Goal: Information Seeking & Learning: Learn about a topic

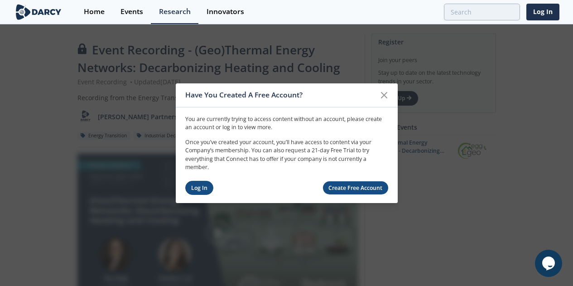
click at [199, 186] on link "Log In" at bounding box center [199, 188] width 29 height 14
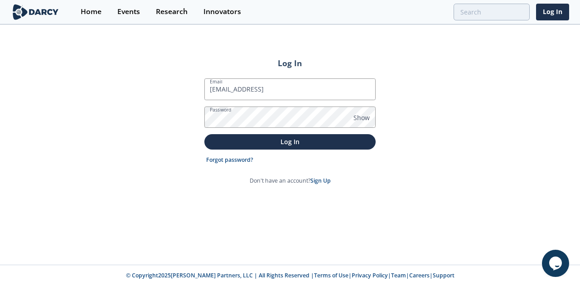
type input "msimmons@torontohydro.com"
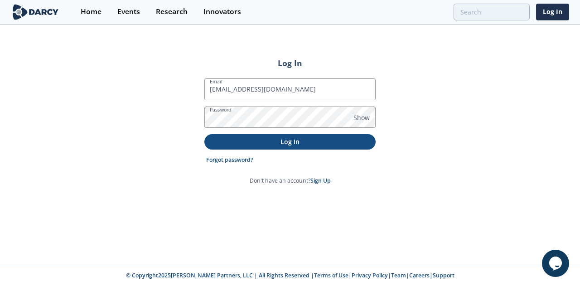
click at [230, 141] on p "Log In" at bounding box center [290, 142] width 159 height 10
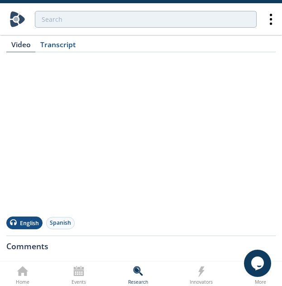
scroll to position [118, 0]
click at [193, 245] on div "Comments" at bounding box center [141, 243] width 270 height 15
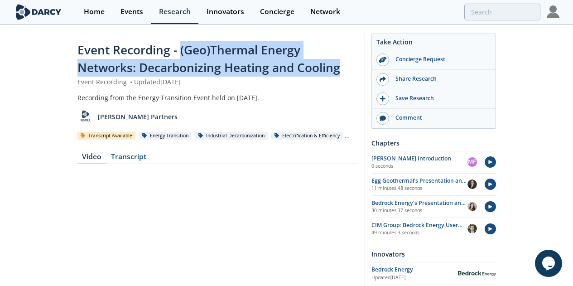
drag, startPoint x: 110, startPoint y: 50, endPoint x: 104, endPoint y: 64, distance: 15.7
click at [104, 64] on div "Event Recording - (Geo)Thermal Energy Networks: Decarbonizing Heating and Cooli…" at bounding box center [218, 59] width 281 height 36
copy span "(Geo)Thermal Energy Networks: Decarbonizing Heating and Cooling"
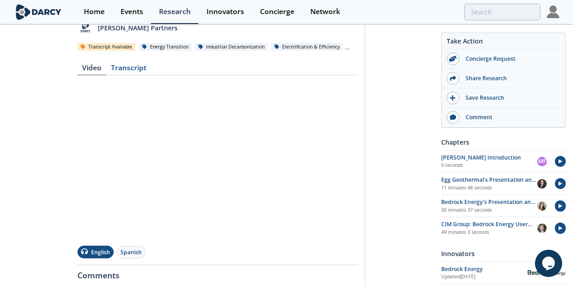
scroll to position [88, 0]
click at [107, 73] on div "Transcript" at bounding box center [129, 70] width 45 height 11
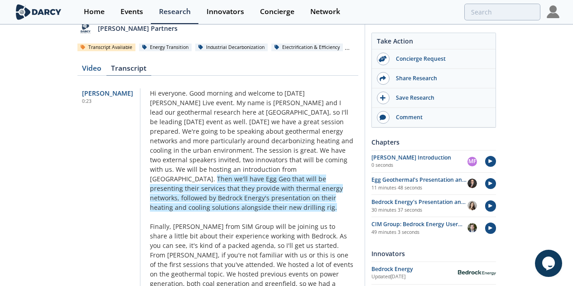
scroll to position [95, 0]
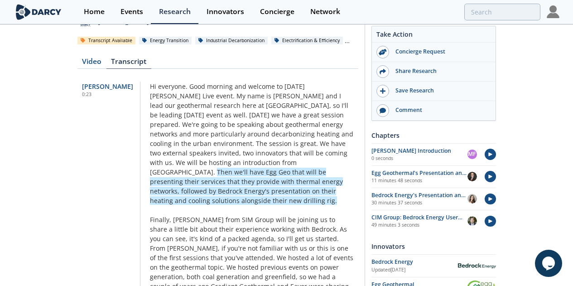
drag, startPoint x: 113, startPoint y: 83, endPoint x: 169, endPoint y: 125, distance: 70.0
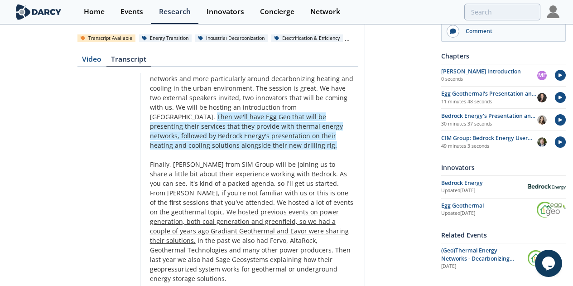
scroll to position [53, 0]
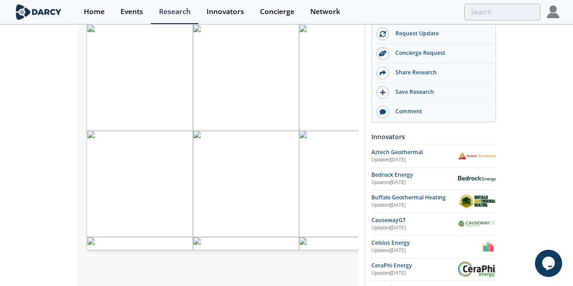
scroll to position [199, 0]
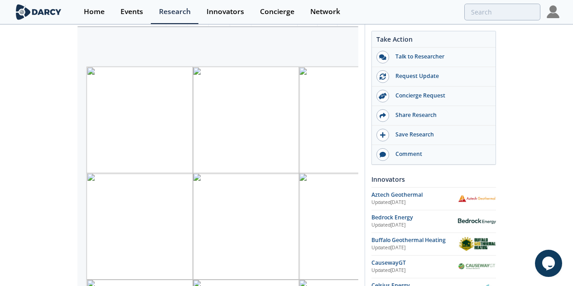
scroll to position [153, 0]
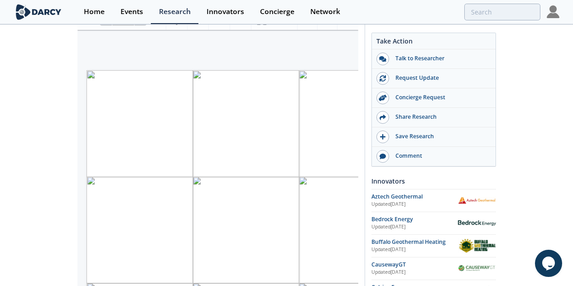
click at [421, 15] on div at bounding box center [448, 12] width 186 height 17
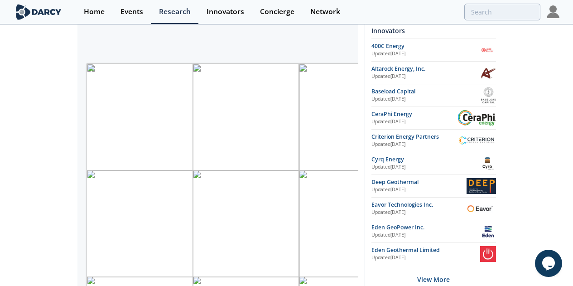
scroll to position [152, 0]
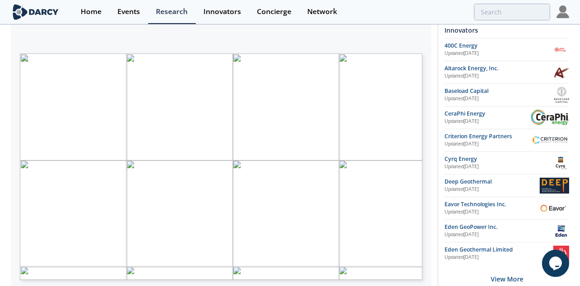
click at [103, 261] on span "Energy Storage" at bounding box center [101, 260] width 29 height 4
click at [106, 261] on span "Energy Storage" at bounding box center [101, 260] width 29 height 4
click at [106, 53] on div "Clickable company logos link to Innovator Storefronts GEOTHERMAL ENERGY MASTER …" at bounding box center [221, 53] width 403 height 0
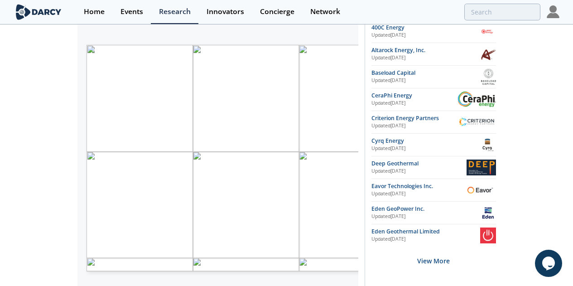
scroll to position [170, 0]
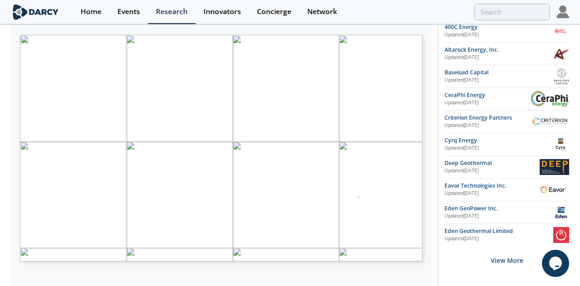
click at [358, 197] on div "Page 1" at bounding box center [221, 148] width 403 height 227
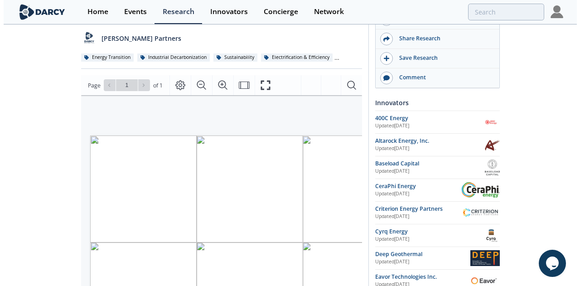
scroll to position [89, 0]
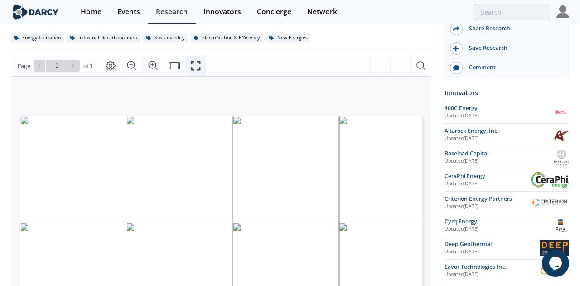
click at [195, 62] on icon "Fullscreen" at bounding box center [195, 65] width 11 height 11
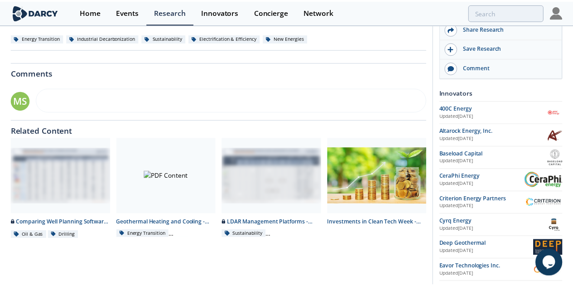
scroll to position [0, 0]
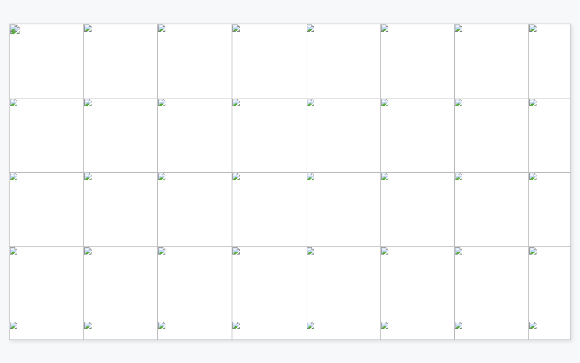
click at [126, 286] on span "Energy Storage" at bounding box center [123, 312] width 41 height 6
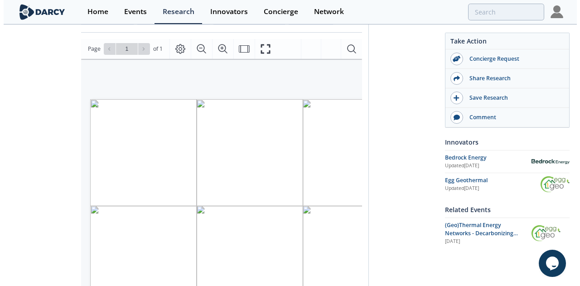
scroll to position [133, 0]
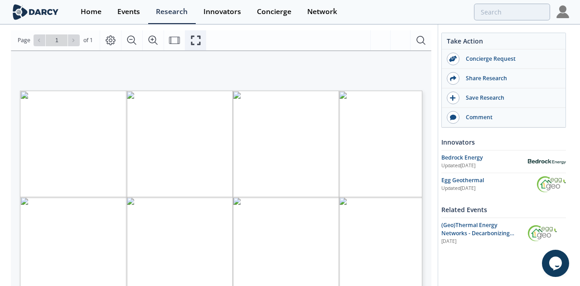
click at [193, 39] on icon "Fullscreen" at bounding box center [195, 40] width 11 height 11
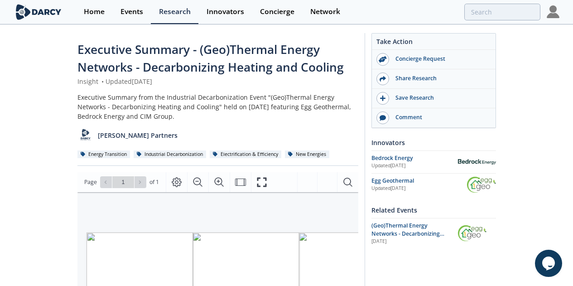
scroll to position [0, 0]
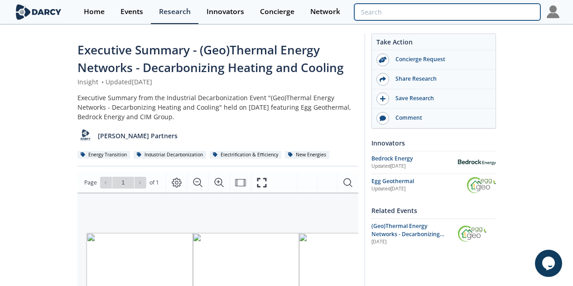
click at [500, 11] on input "search" at bounding box center [448, 12] width 186 height 17
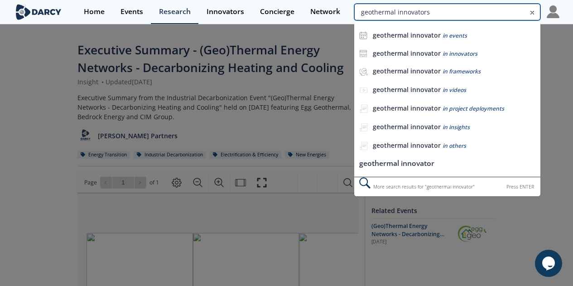
type input "geothermal innovators"
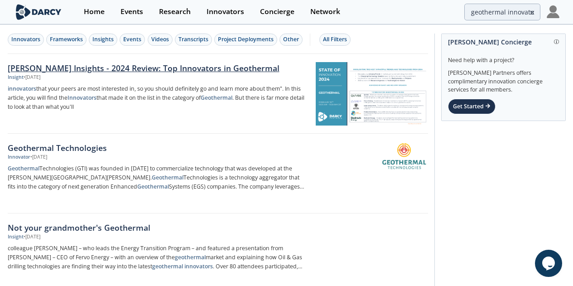
click at [205, 68] on div "[PERSON_NAME] Insights - 2024 Review: Top Innovators in Geothermal" at bounding box center [158, 68] width 300 height 12
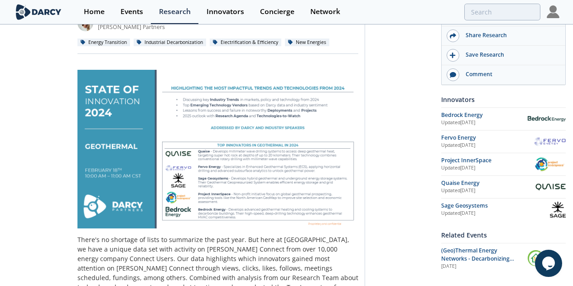
scroll to position [131, 0]
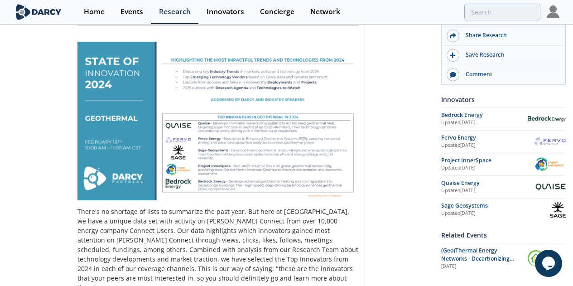
click at [359, 162] on img at bounding box center [218, 121] width 281 height 159
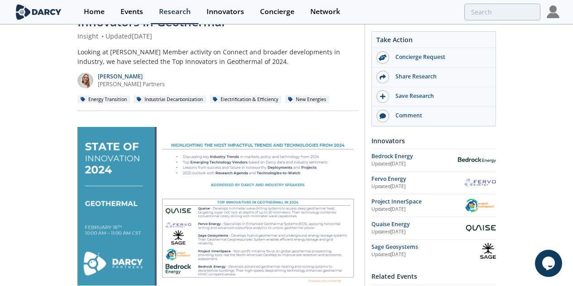
scroll to position [45, 0]
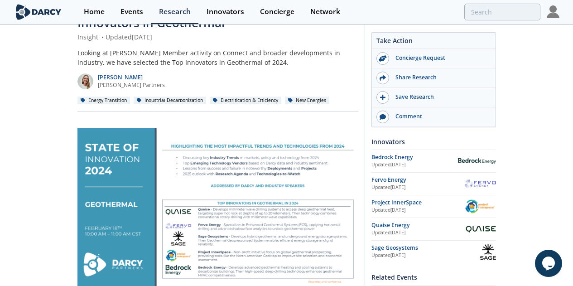
click at [153, 142] on img at bounding box center [218, 207] width 281 height 159
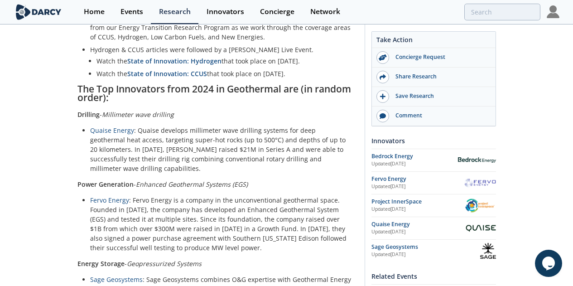
scroll to position [489, 0]
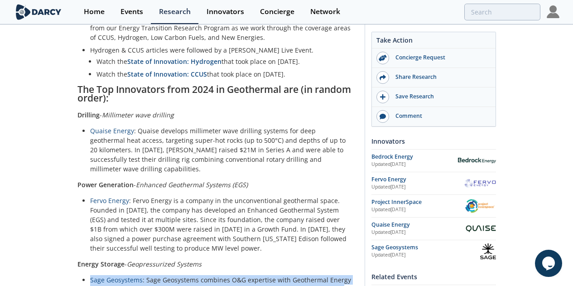
drag, startPoint x: 187, startPoint y: 257, endPoint x: 19, endPoint y: 230, distance: 170.0
copy li "Sage Geosystems : Sage Geosystems combines O&G expertise with Geothermal Energy…"
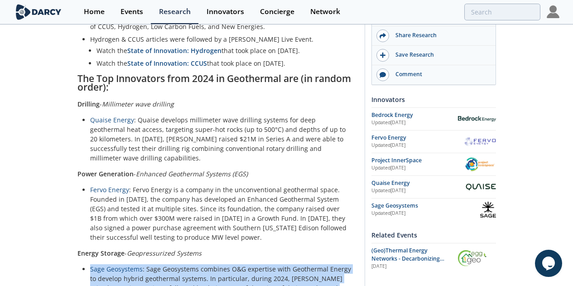
scroll to position [499, 0]
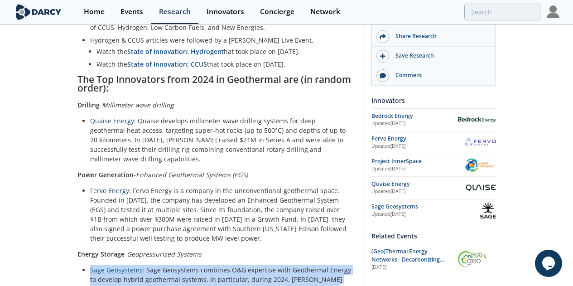
click at [90, 266] on link "Sage Geosystems" at bounding box center [116, 270] width 53 height 9
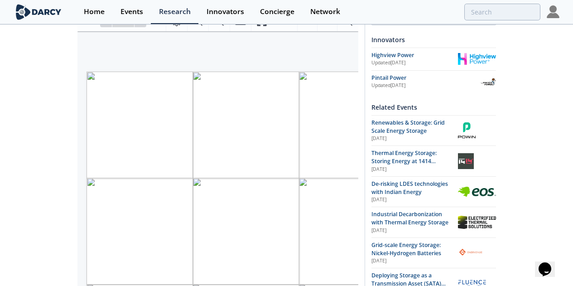
scroll to position [174, 0]
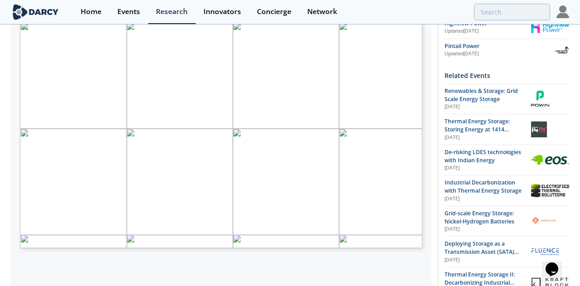
click at [144, 136] on span "Page 1" at bounding box center [330, 170] width 537 height 265
click at [144, 143] on span "Thermal Energy Storage" at bounding box center [143, 143] width 53 height 5
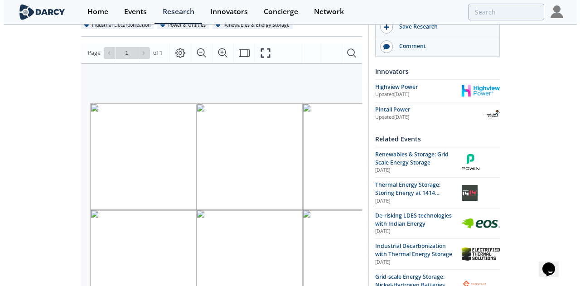
scroll to position [112, 0]
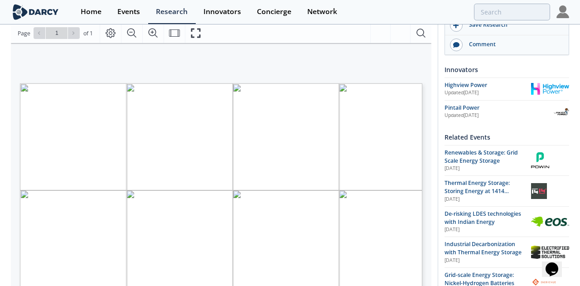
click at [207, 37] on div "Page Go to Page 1 of 1 1 / 1" at bounding box center [221, 33] width 421 height 20
click at [178, 29] on icon "Fit Width" at bounding box center [174, 33] width 11 height 11
click at [194, 34] on icon "Fullscreen" at bounding box center [195, 33] width 11 height 11
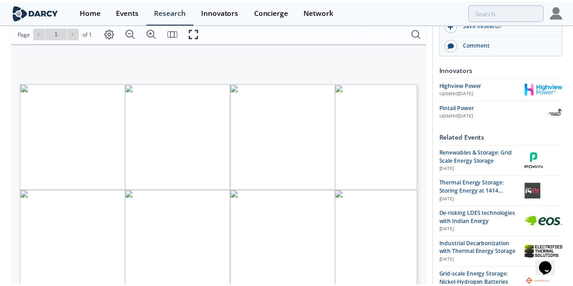
scroll to position [0, 0]
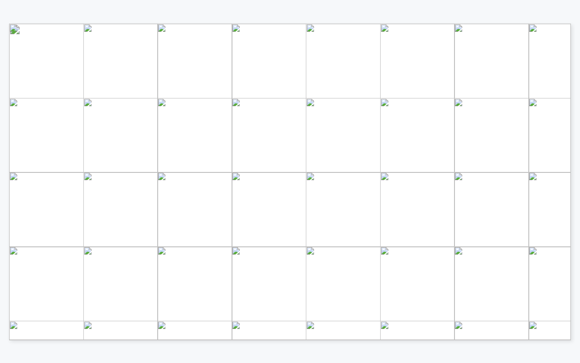
click at [173, 194] on span "Thermal Energy Storage" at bounding box center [181, 192] width 75 height 6
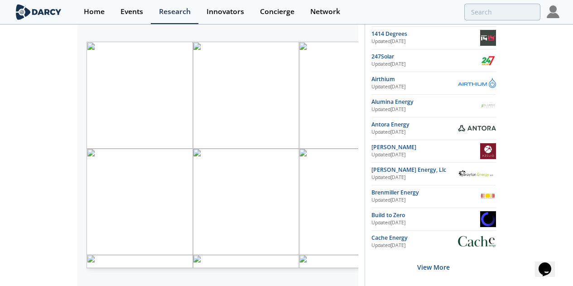
scroll to position [164, 0]
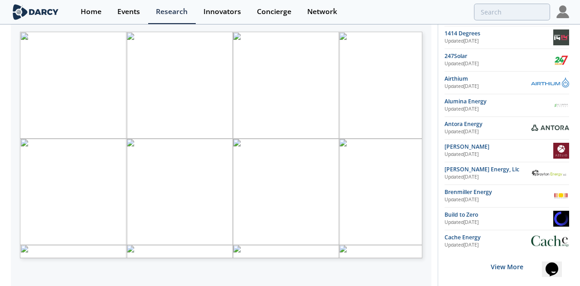
click at [186, 272] on div "Proprietary and confidential THERMAL ENERGY STORAGE VENDOR COMPARISON SYSTEM CO…" at bounding box center [221, 144] width 421 height 306
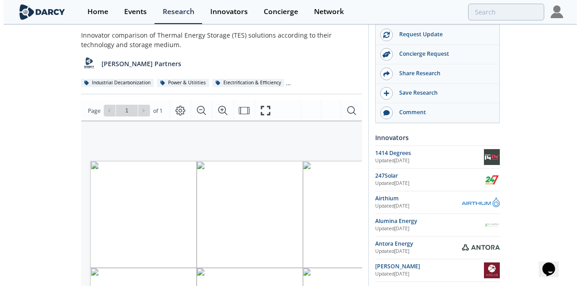
scroll to position [41, 0]
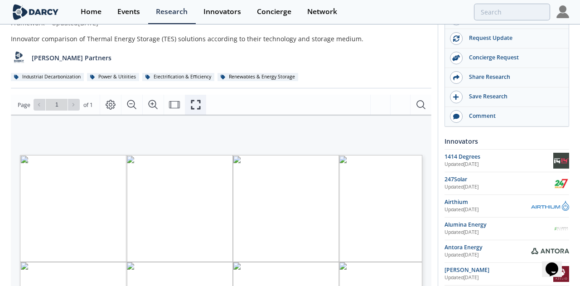
click at [198, 103] on icon "Fullscreen" at bounding box center [195, 104] width 11 height 11
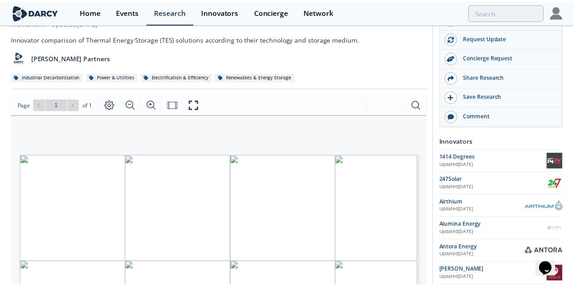
scroll to position [0, 0]
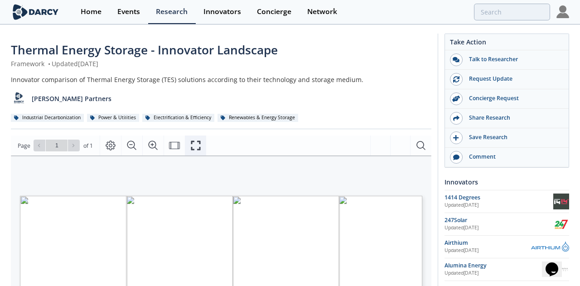
click at [193, 140] on icon "Fullscreen" at bounding box center [195, 145] width 11 height 11
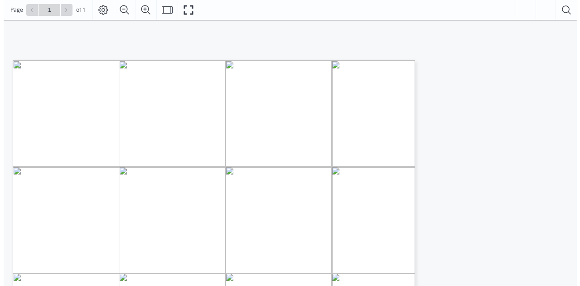
scroll to position [85, 0]
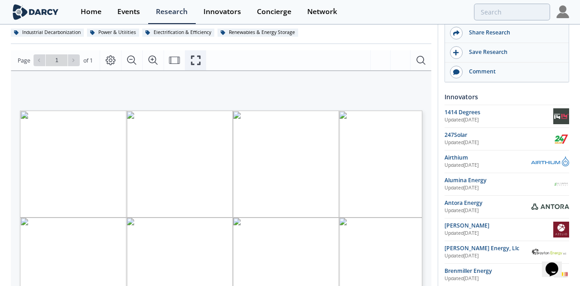
click at [192, 58] on icon "Fullscreen" at bounding box center [195, 60] width 11 height 11
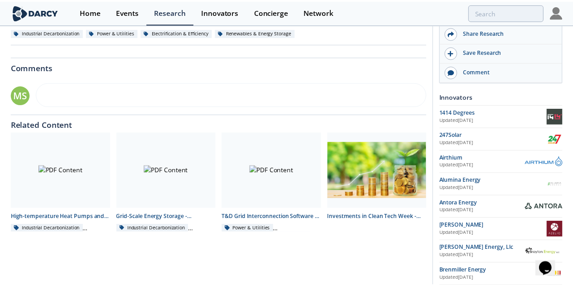
scroll to position [0, 0]
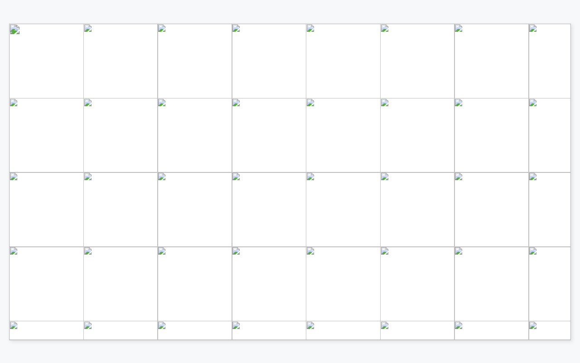
click at [486, 45] on span "here" at bounding box center [486, 46] width 14 height 5
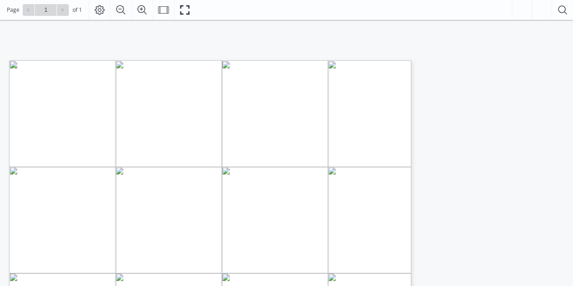
scroll to position [179, 0]
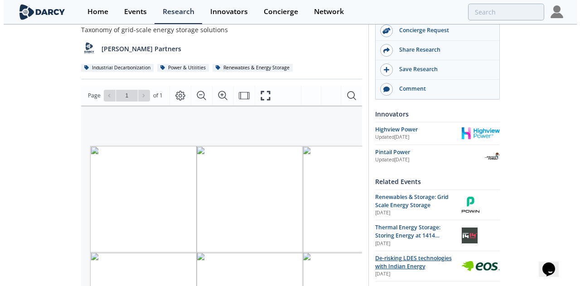
scroll to position [74, 0]
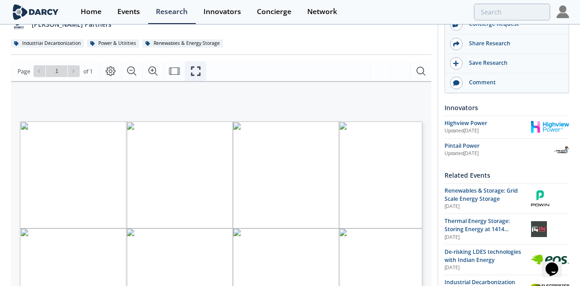
click at [194, 73] on icon "Fullscreen" at bounding box center [195, 71] width 11 height 11
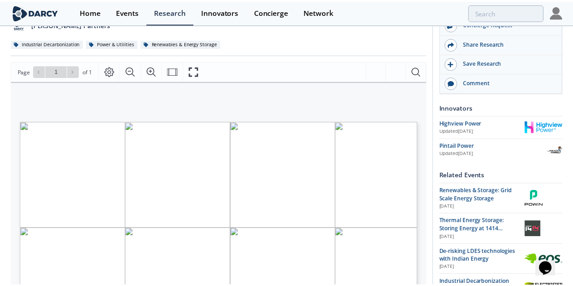
scroll to position [0, 0]
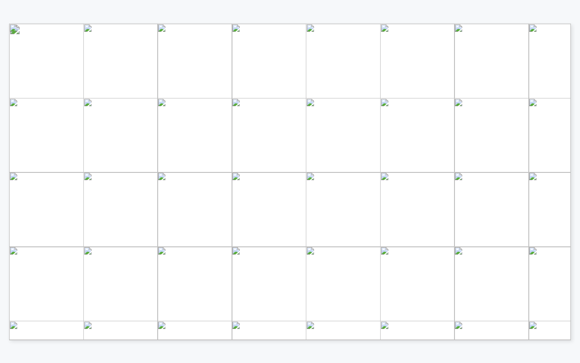
click at [169, 191] on span "Thermal Energy Storage" at bounding box center [181, 192] width 75 height 6
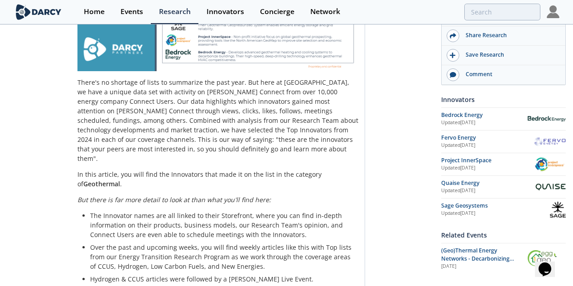
scroll to position [305, 0]
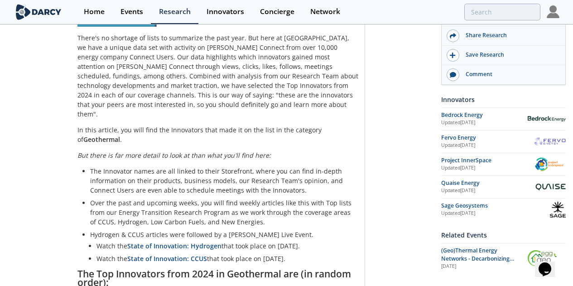
click at [306, 211] on p "Over the past and upcoming weeks, you will find weekly articles like this with …" at bounding box center [221, 212] width 262 height 29
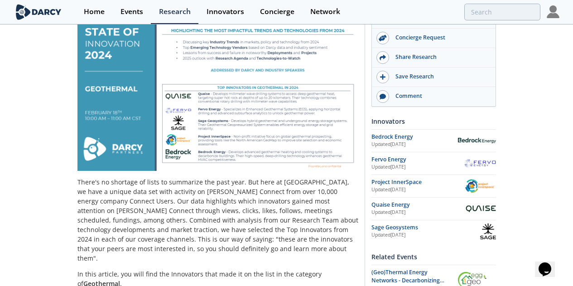
scroll to position [498, 0]
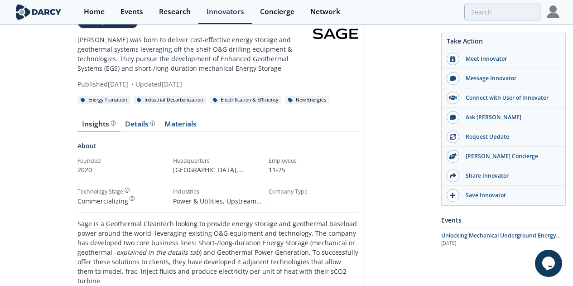
scroll to position [47, 0]
click at [160, 121] on link "Materials" at bounding box center [181, 126] width 42 height 11
